Goal: Contribute content: Add original content to the website for others to see

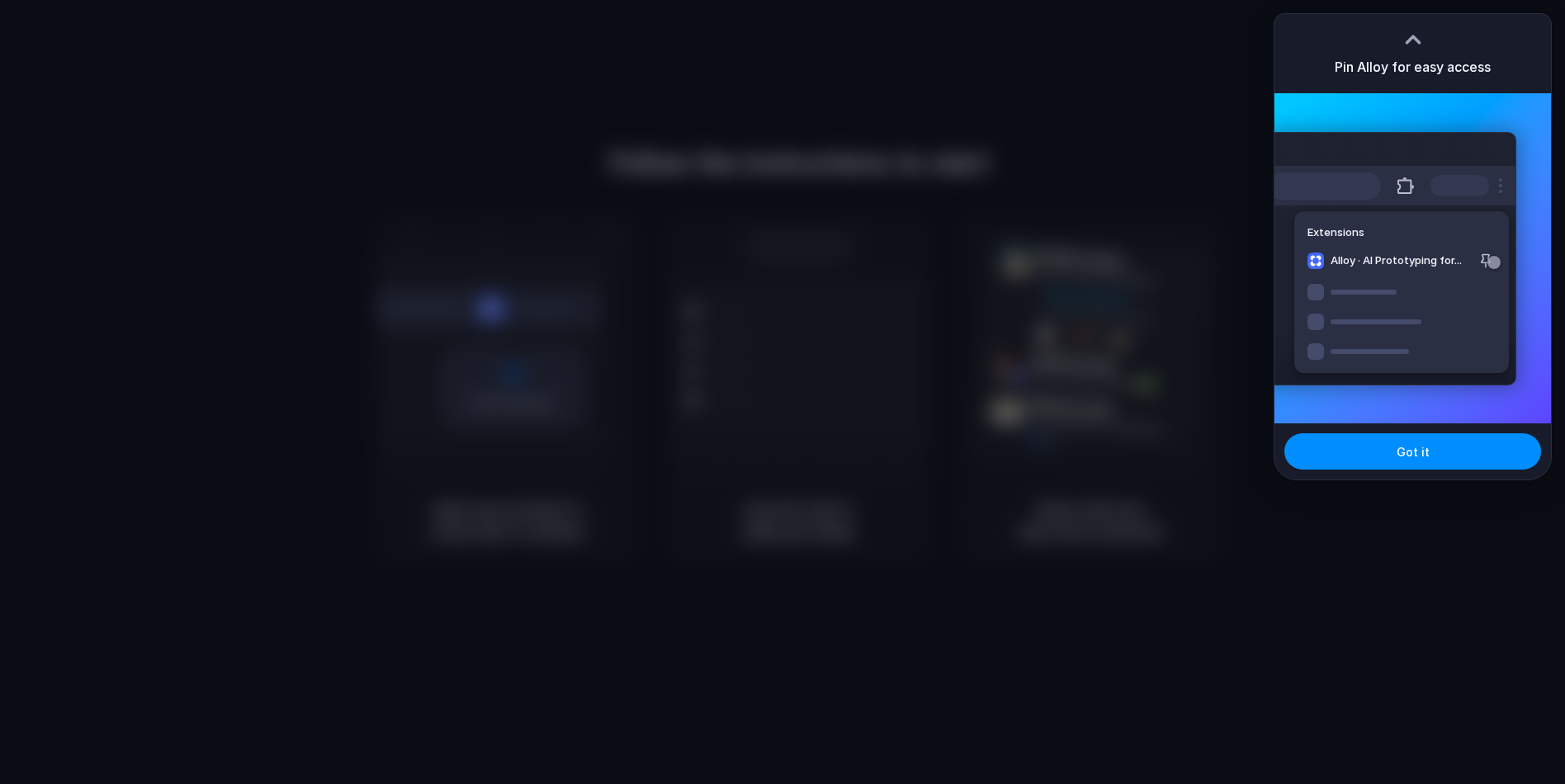
click at [1449, 432] on div "Got it" at bounding box center [1413, 452] width 276 height 56
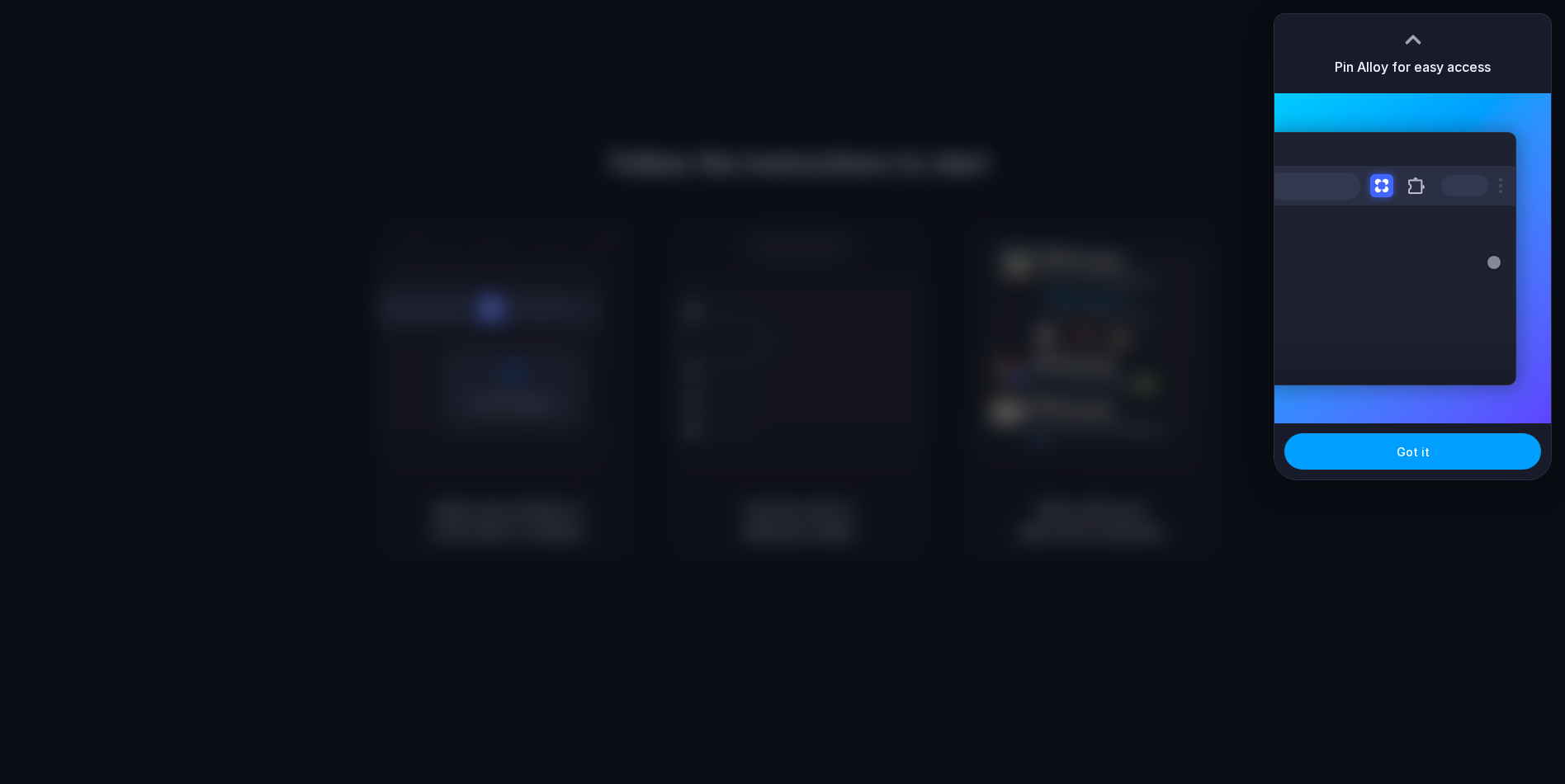
click at [1412, 459] on span "Got it" at bounding box center [1413, 452] width 33 height 17
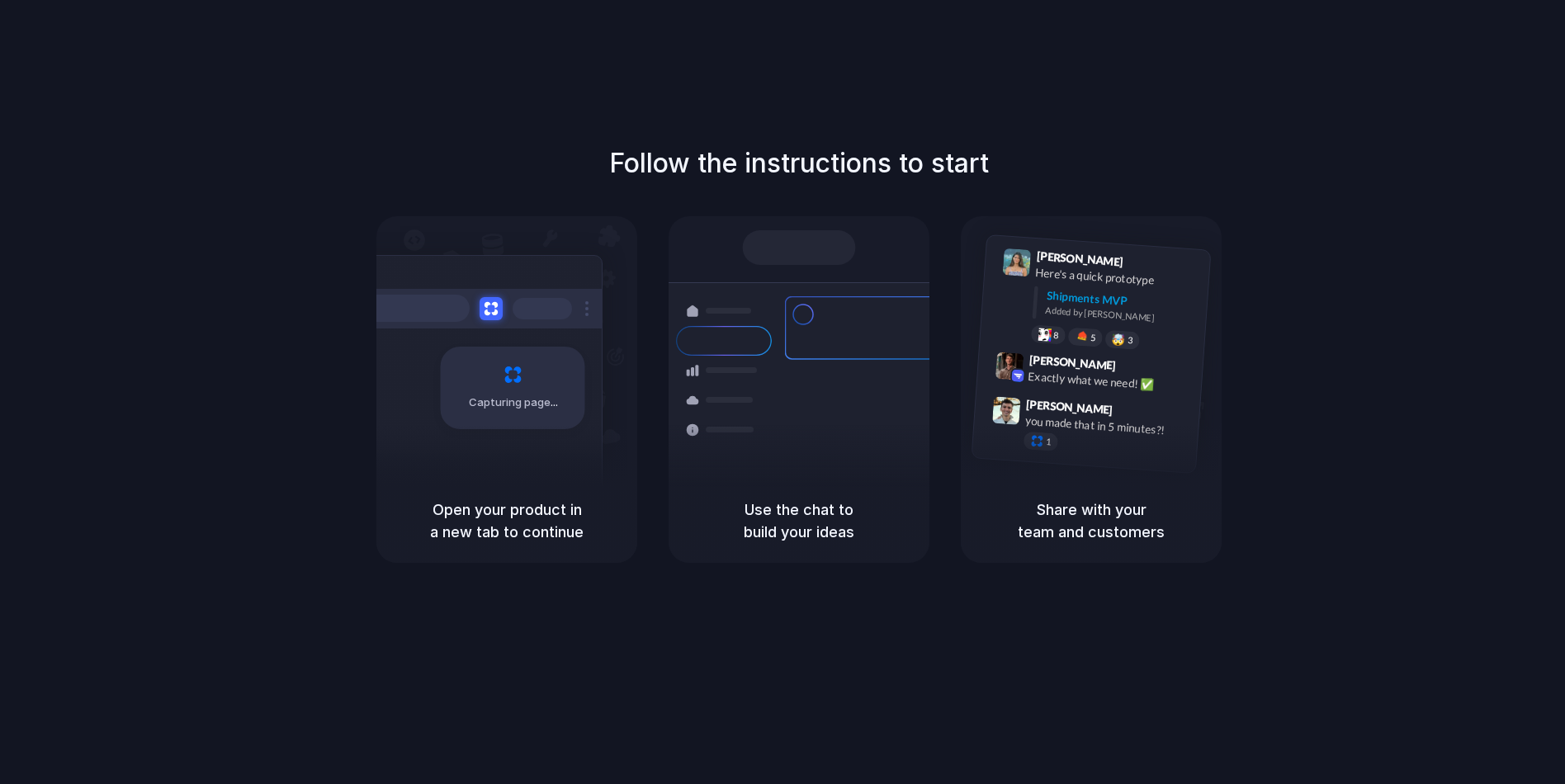
click at [401, 507] on h5 "Open your product in a new tab to continue" at bounding box center [507, 520] width 222 height 44
click at [556, 314] on div at bounding box center [542, 308] width 59 height 22
click at [534, 377] on div "Capturing page" at bounding box center [513, 388] width 145 height 83
click at [1371, 143] on div "Follow the instructions to start Capturing page Open your product in a new tab …" at bounding box center [798, 408] width 1598 height 817
click at [1315, 167] on div "Follow the instructions to start Capturing page Open your product in a new tab …" at bounding box center [799, 353] width 1565 height 419
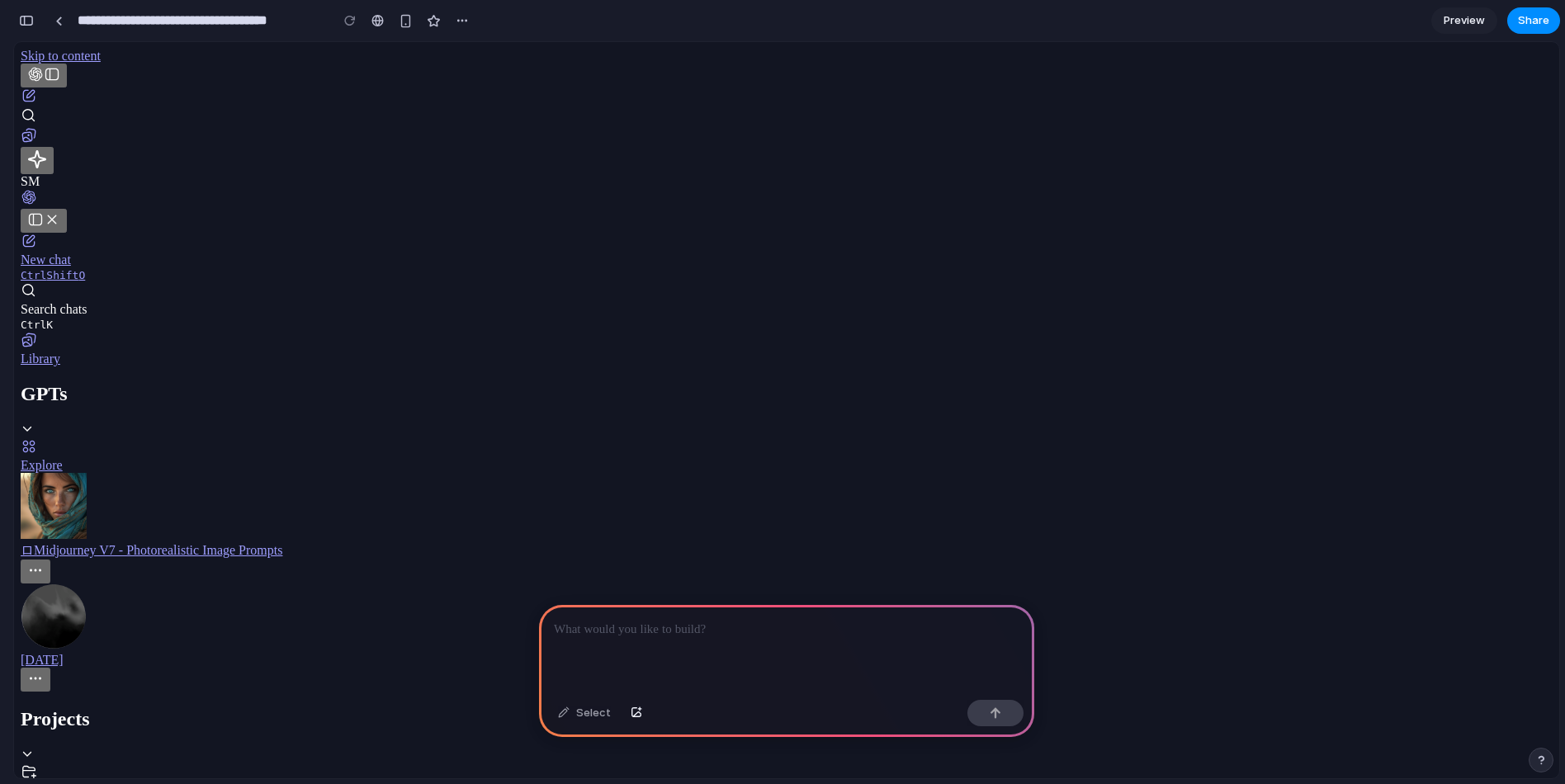
click at [659, 643] on div at bounding box center [786, 649] width 495 height 88
click at [644, 621] on p at bounding box center [787, 629] width 466 height 20
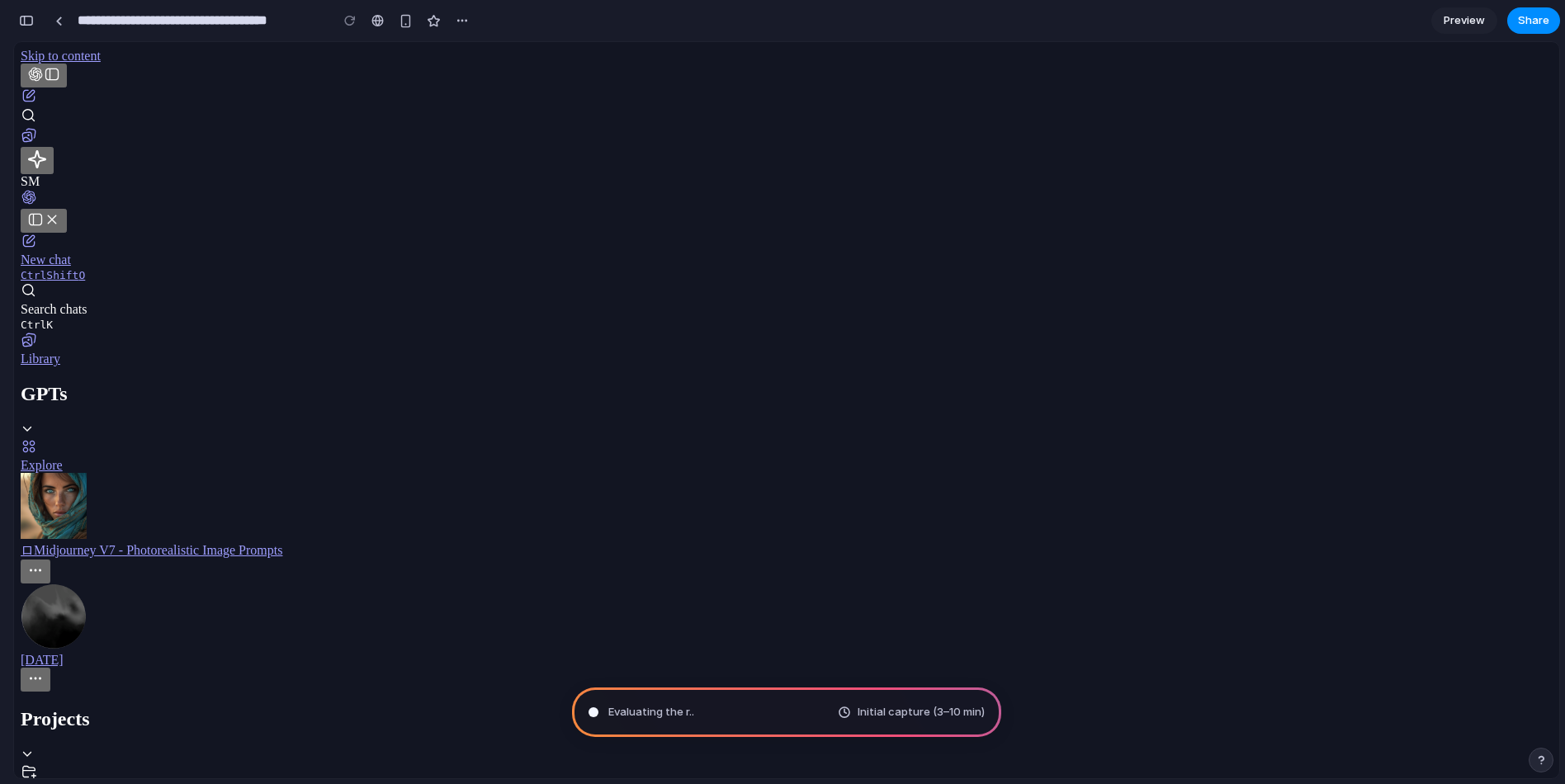
type input "**********"
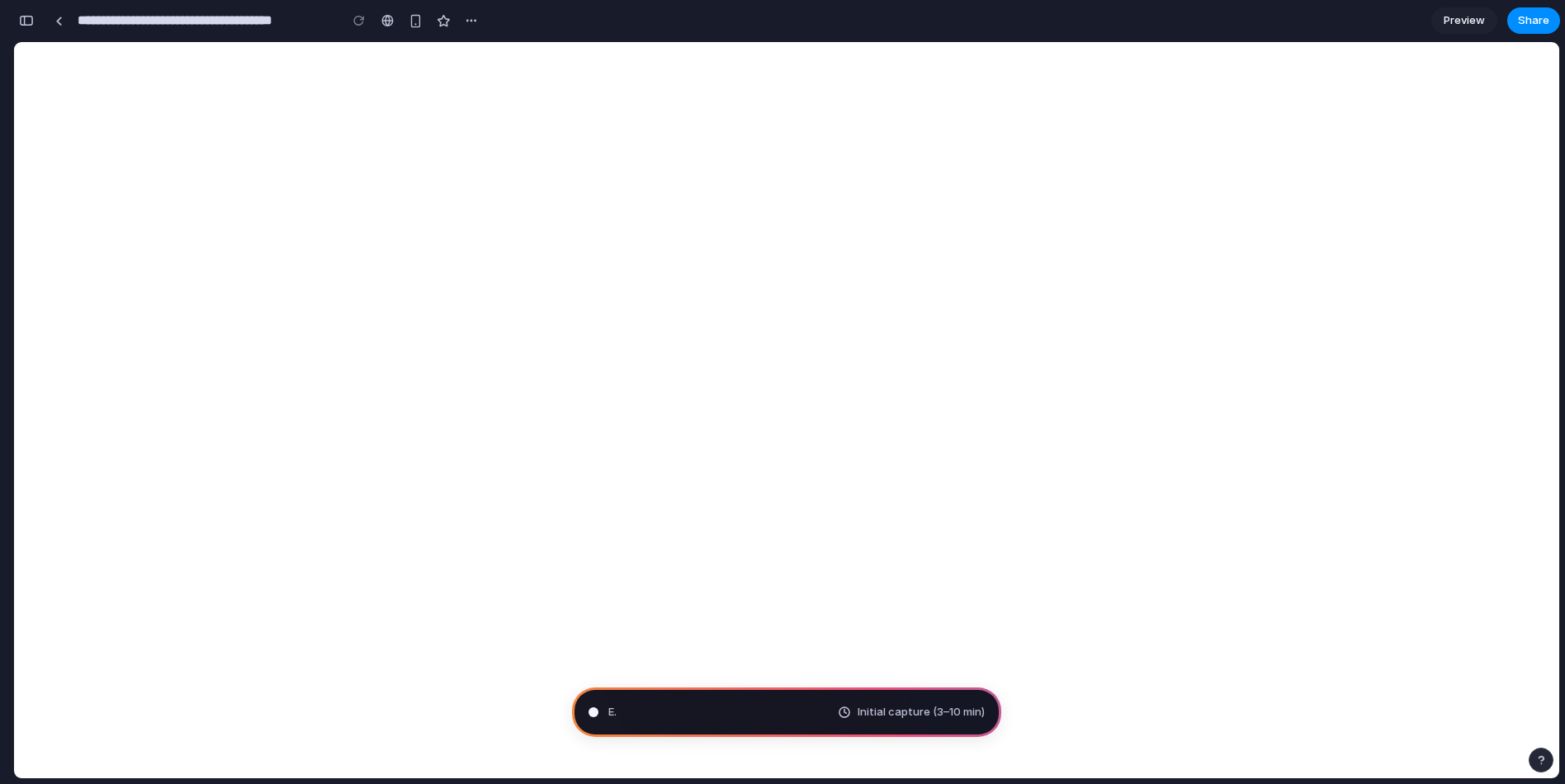
scroll to position [504, 0]
click at [1463, 22] on span "Preview" at bounding box center [1464, 21] width 41 height 17
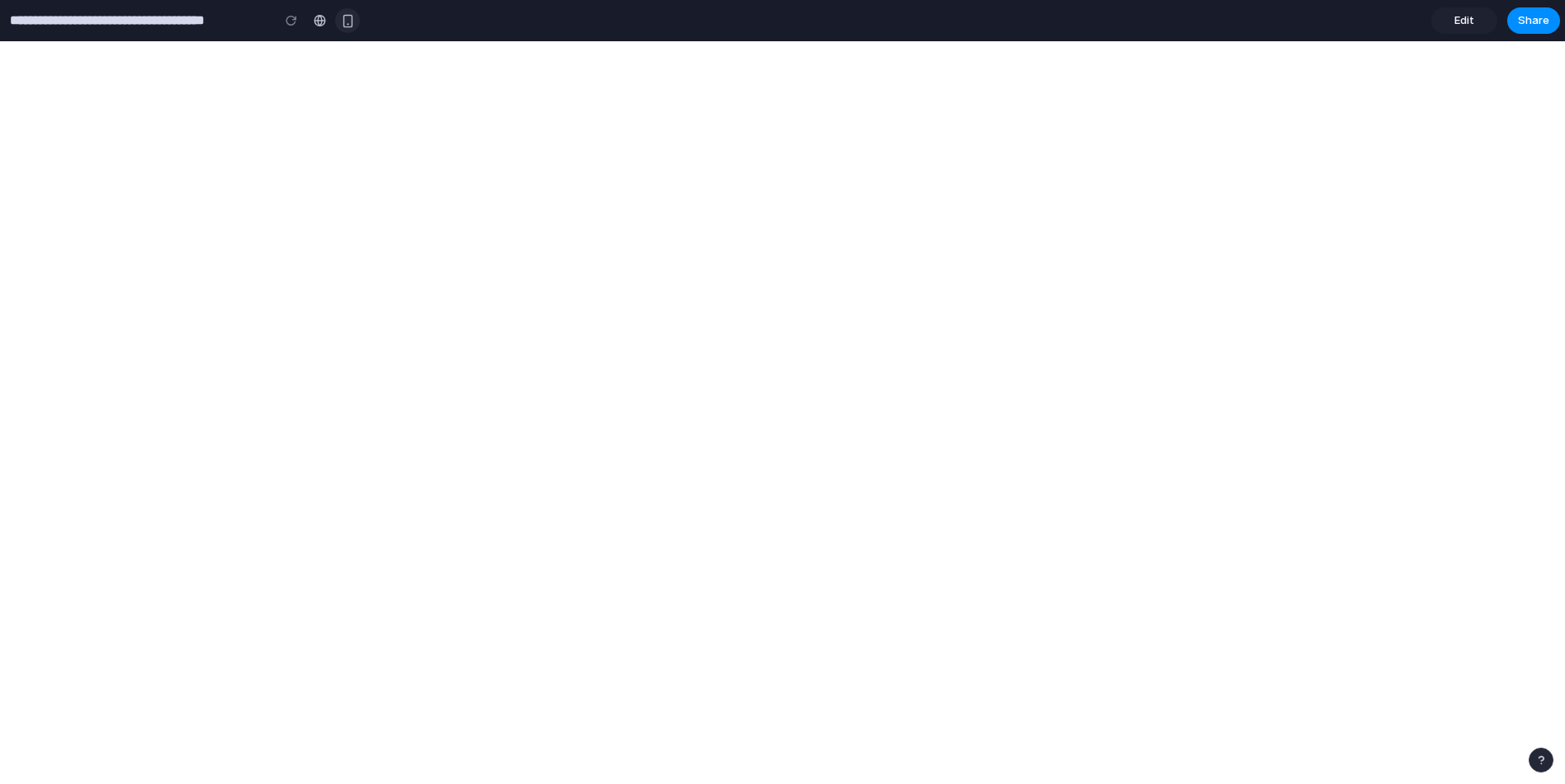
click at [357, 18] on button "button" at bounding box center [348, 21] width 24 height 24
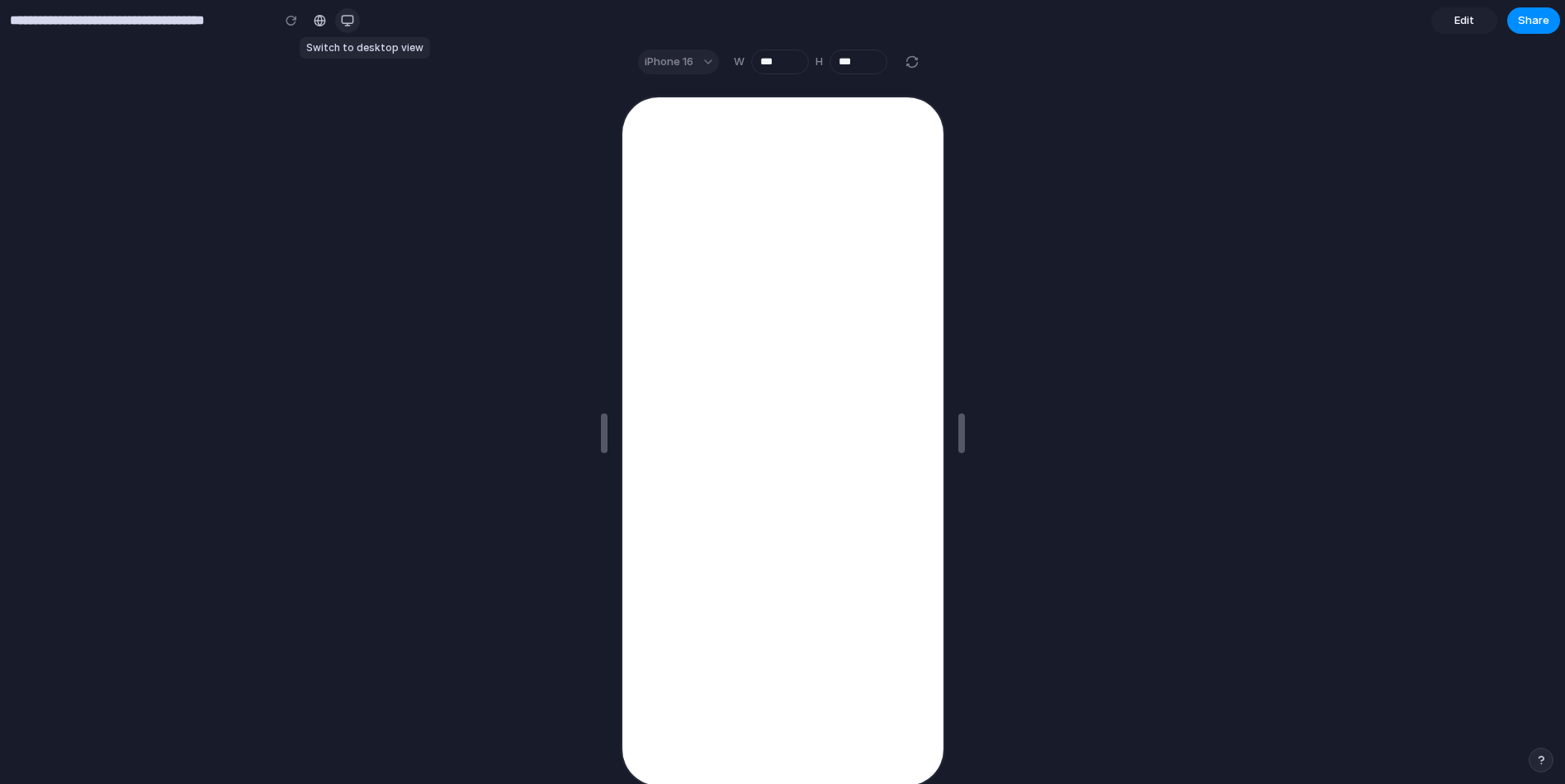
click at [357, 18] on button "button" at bounding box center [348, 21] width 24 height 24
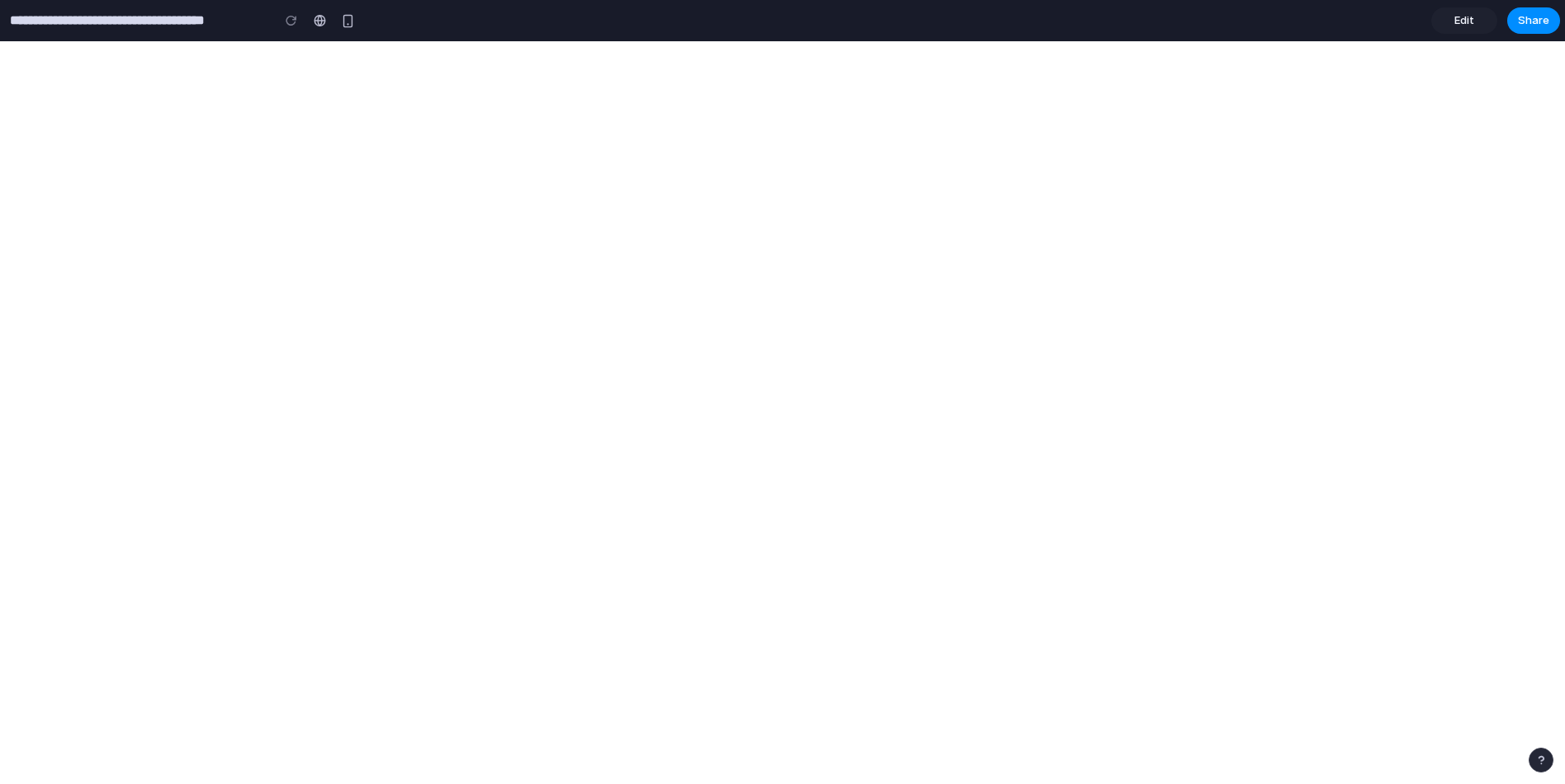
click at [1460, 13] on link "Edit" at bounding box center [1464, 21] width 66 height 26
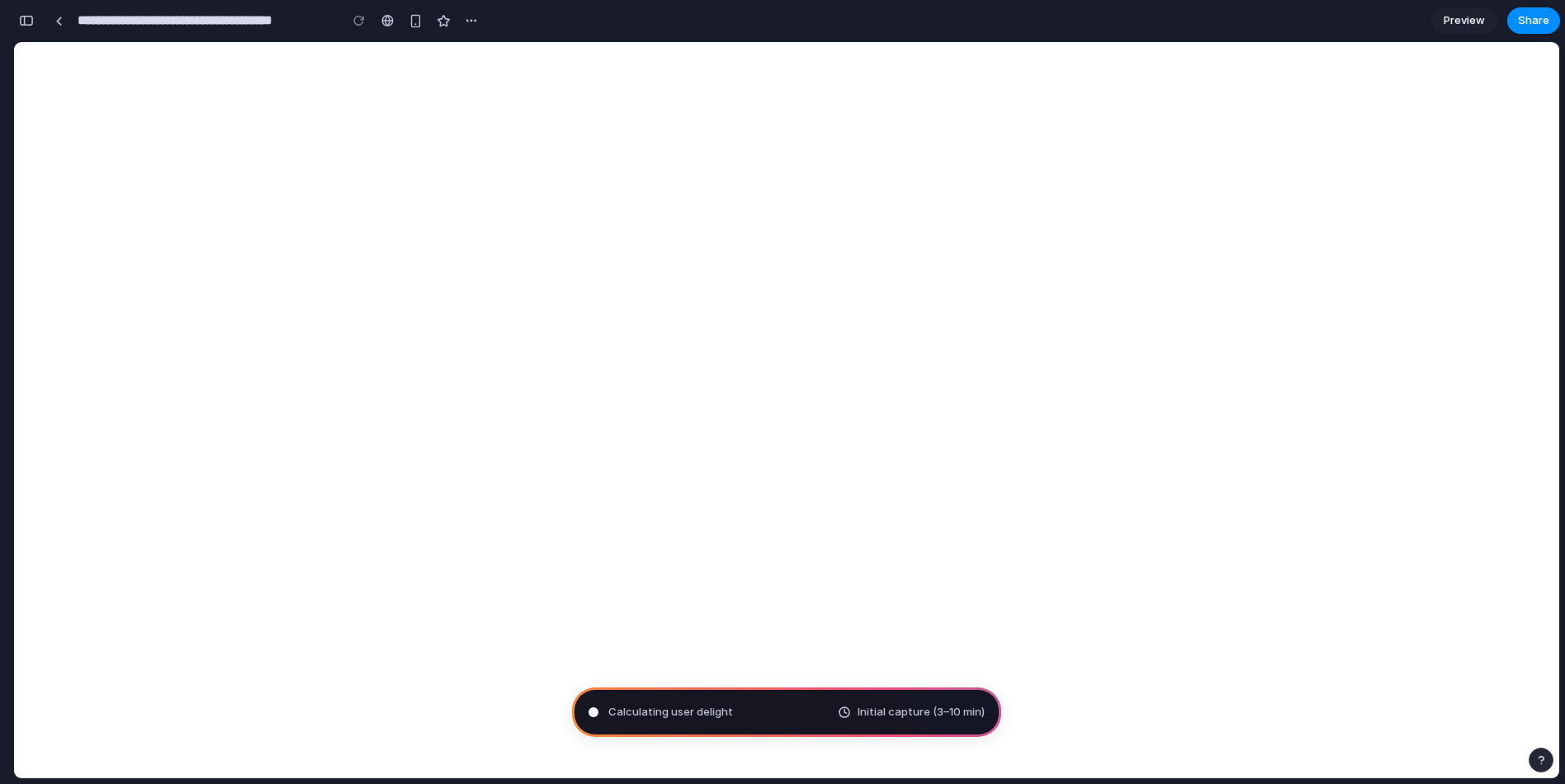
click at [636, 706] on span "Calculating user delight" at bounding box center [671, 713] width 125 height 17
click at [752, 710] on div "Calculating user delight . Initial capture (3–10 min)" at bounding box center [786, 712] width 429 height 50
click at [953, 721] on div "Calculating user delight .. Initial capture (3–10 min)" at bounding box center [786, 712] width 429 height 50
